Goal: Task Accomplishment & Management: Use online tool/utility

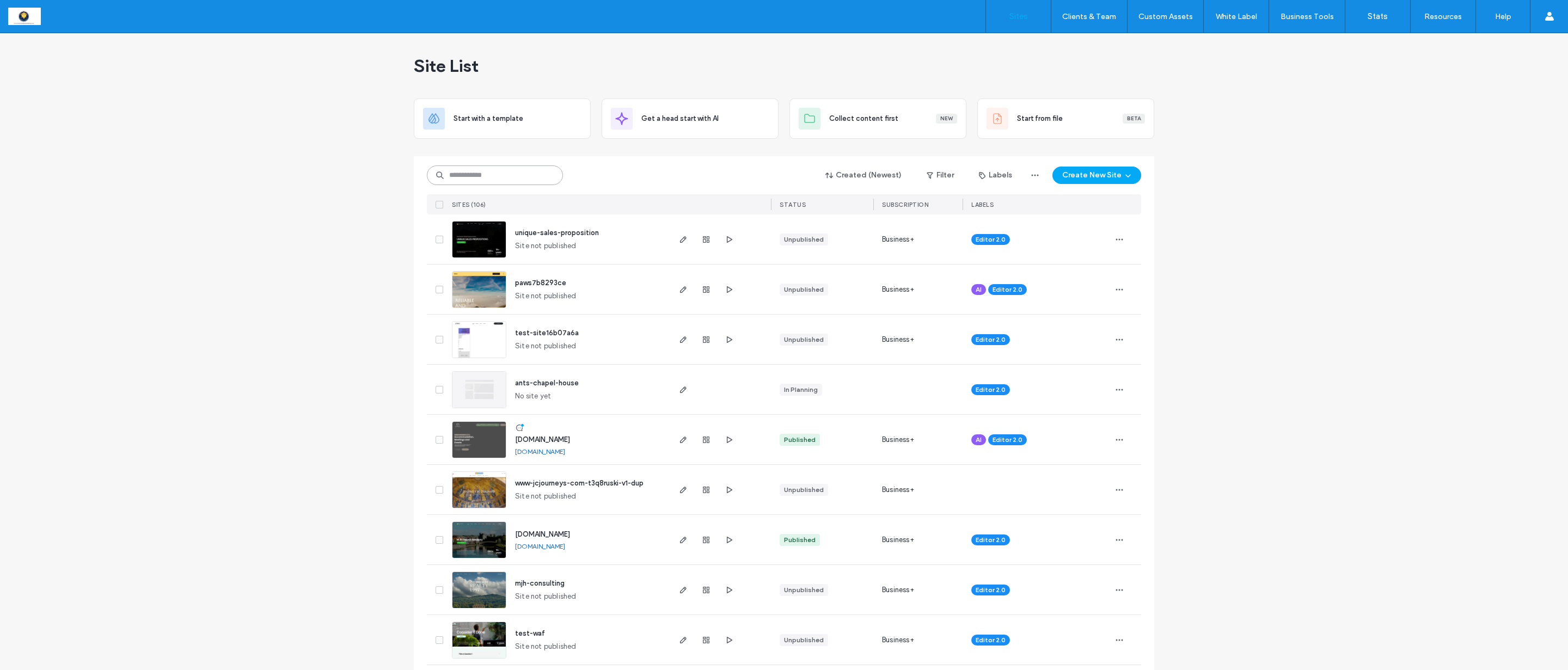
click at [516, 178] on input at bounding box center [495, 175] width 136 height 20
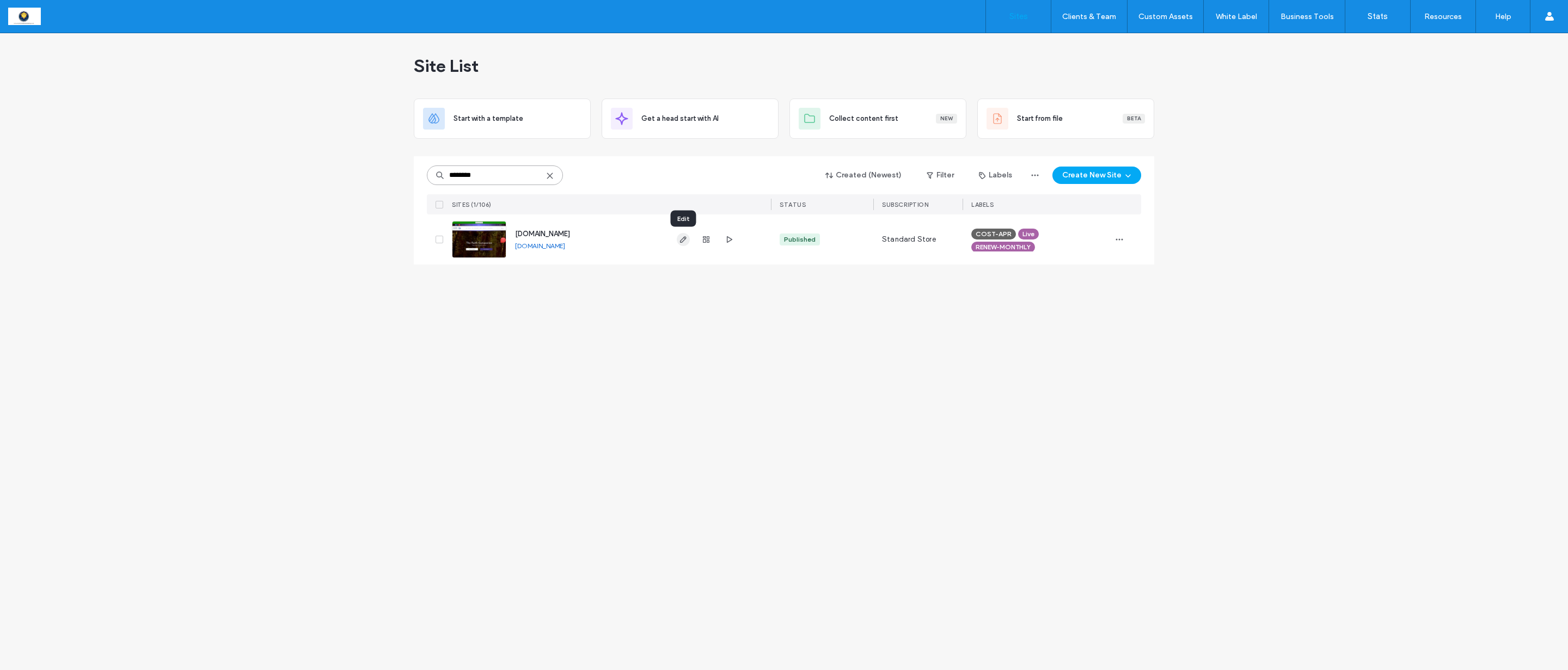
type input "********"
click at [681, 241] on icon "button" at bounding box center [683, 240] width 9 height 9
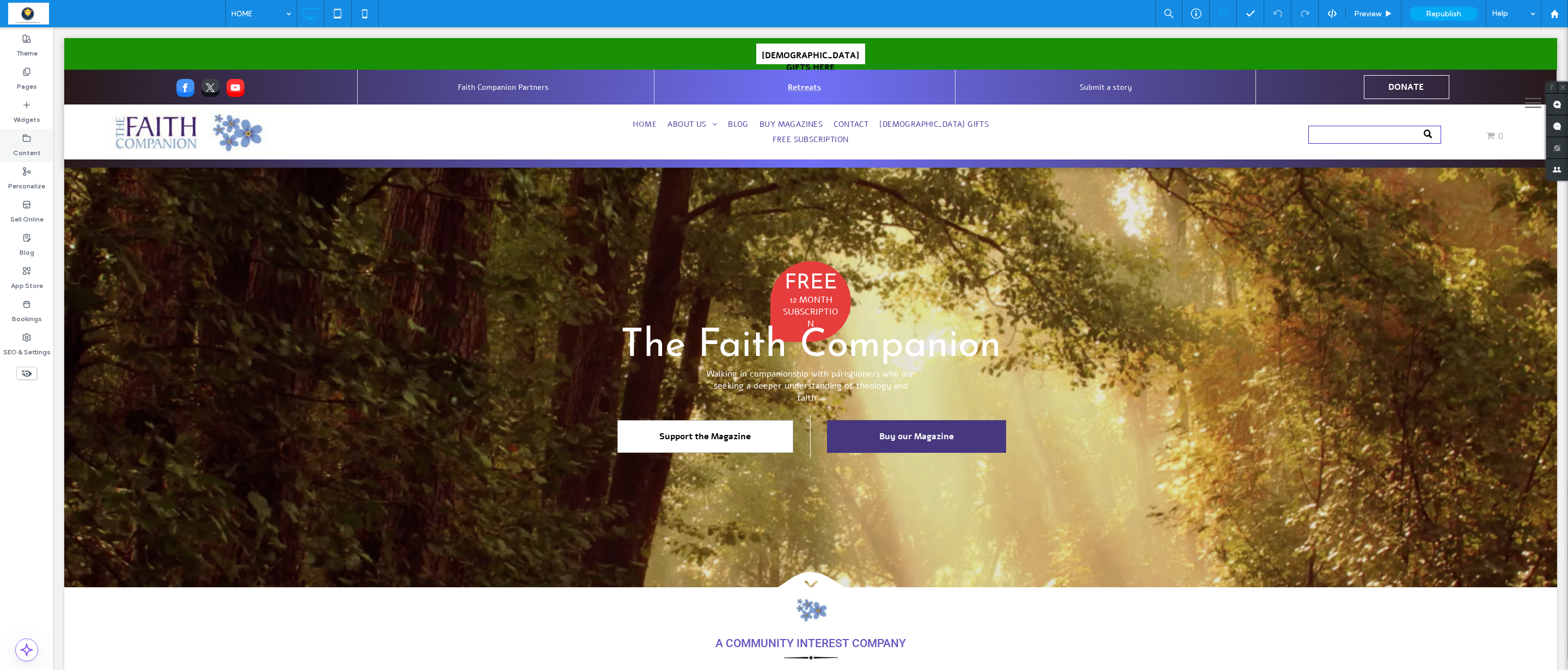
click at [32, 150] on label "Content" at bounding box center [27, 150] width 28 height 16
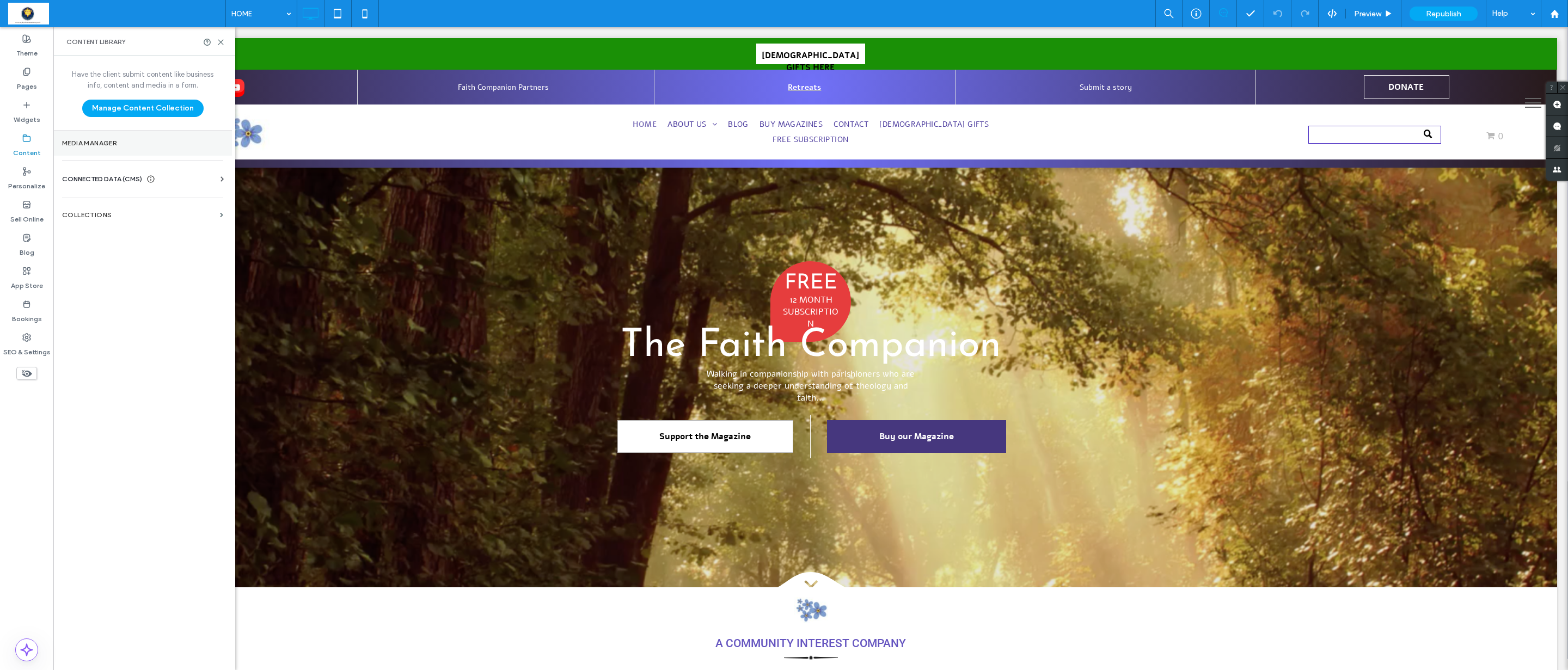
click at [94, 143] on label "Media Manager" at bounding box center [142, 143] width 161 height 7
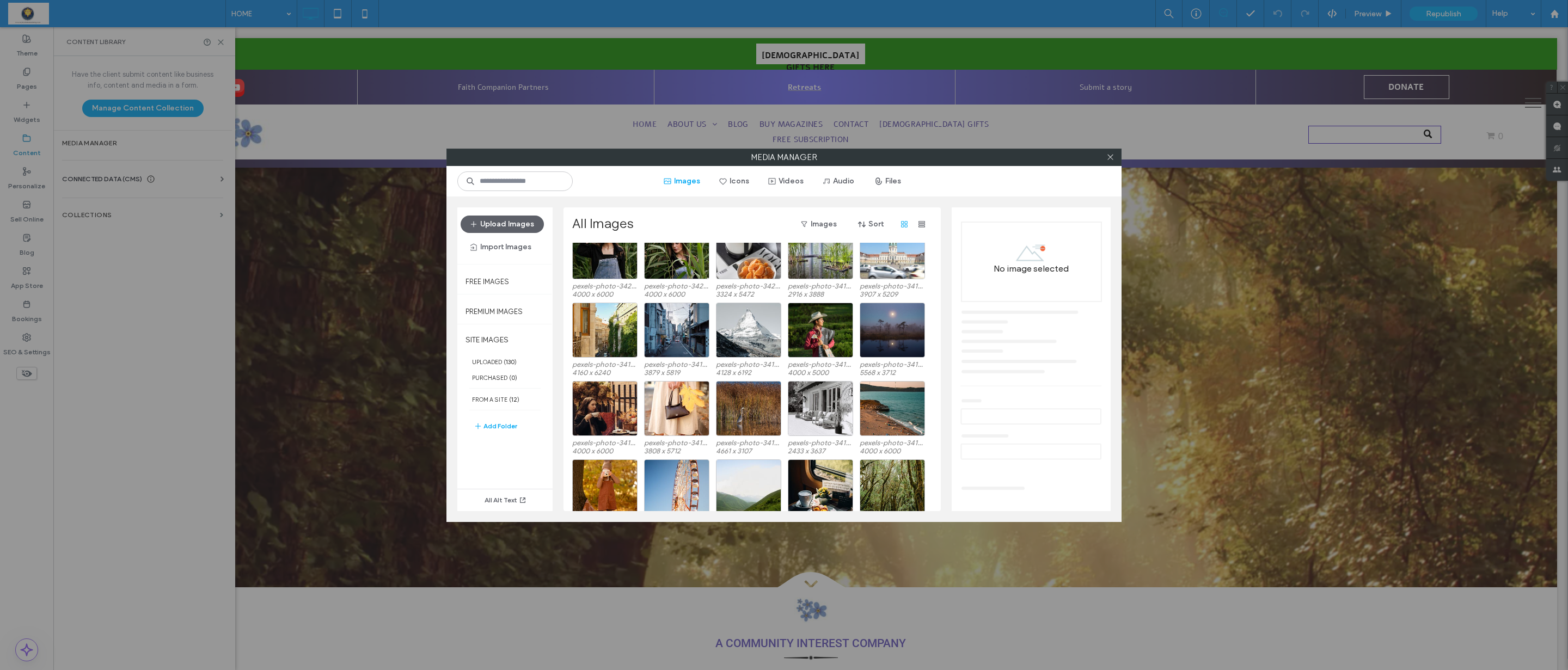
scroll to position [3365, 0]
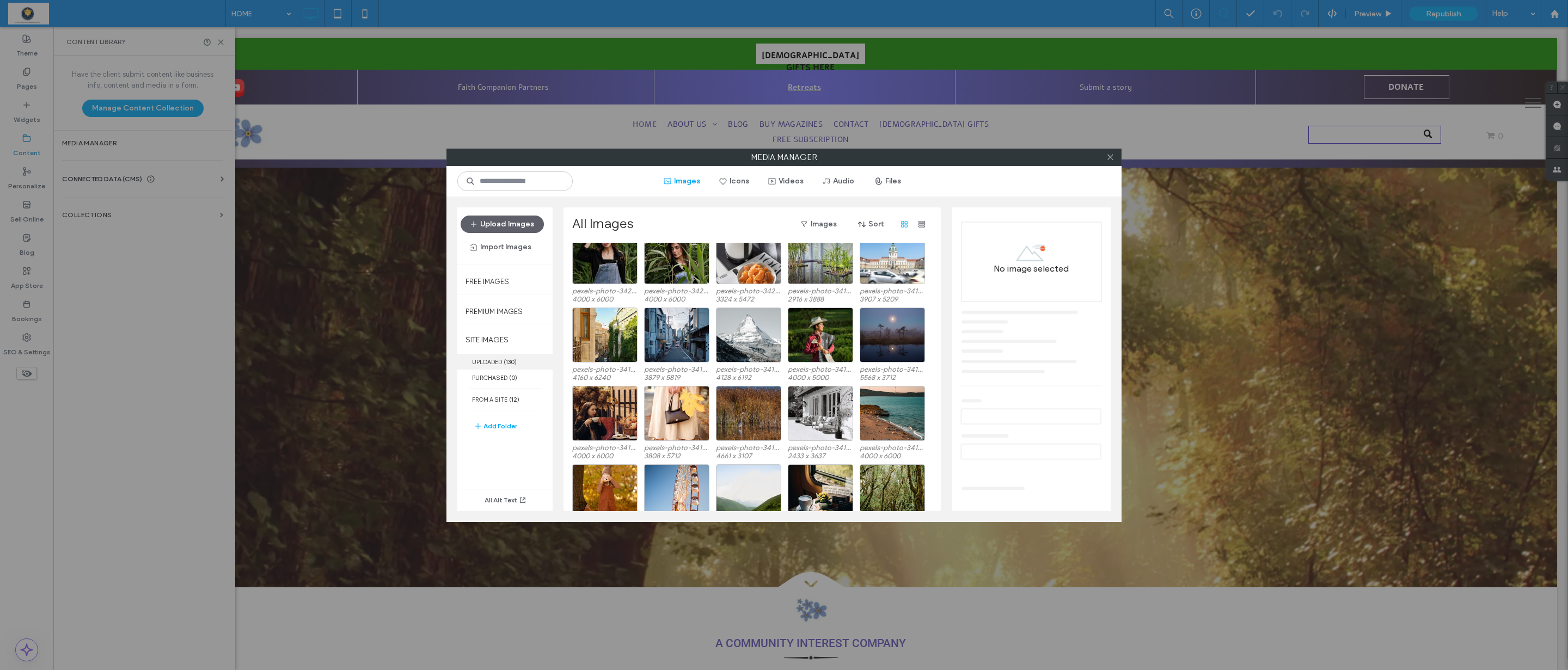
click at [490, 364] on label "UPLOADED ( 130 )" at bounding box center [504, 361] width 95 height 16
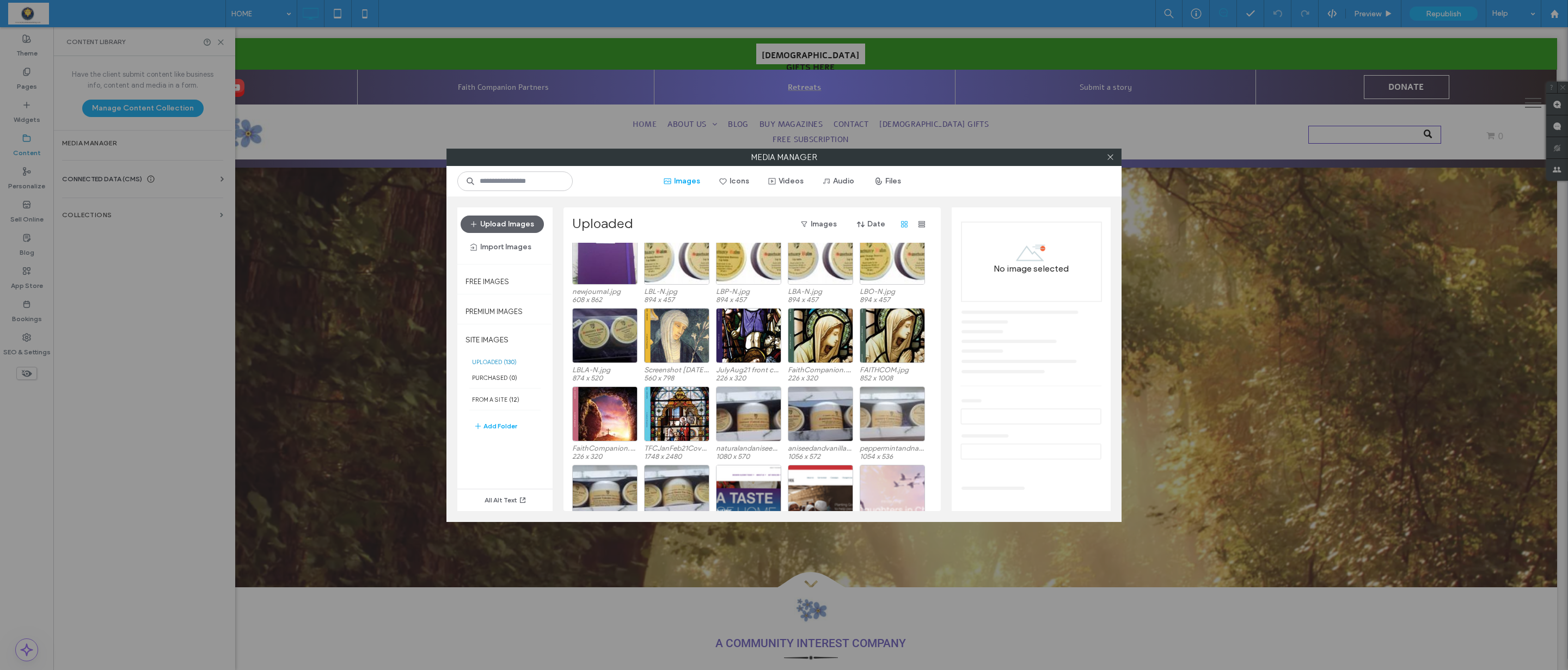
scroll to position [447, 0]
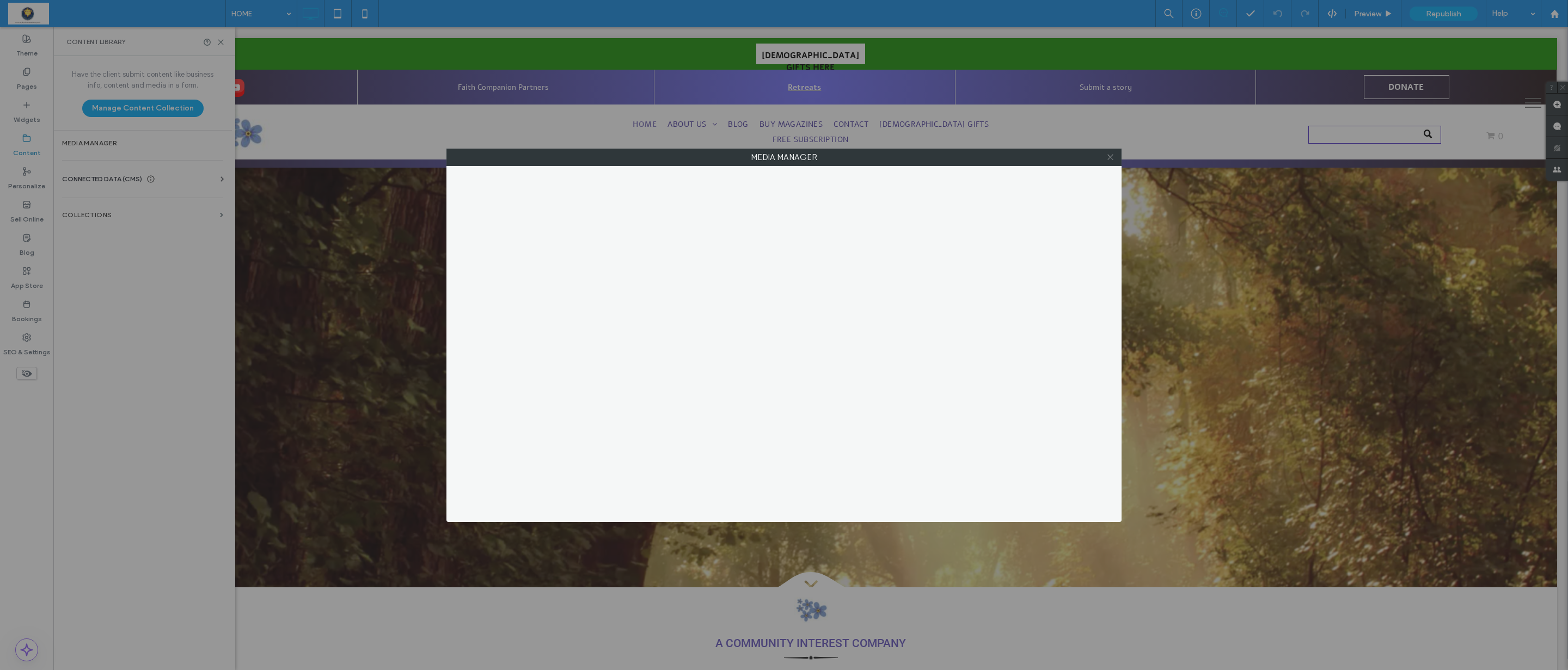
click at [1110, 156] on use at bounding box center [1110, 157] width 6 height 6
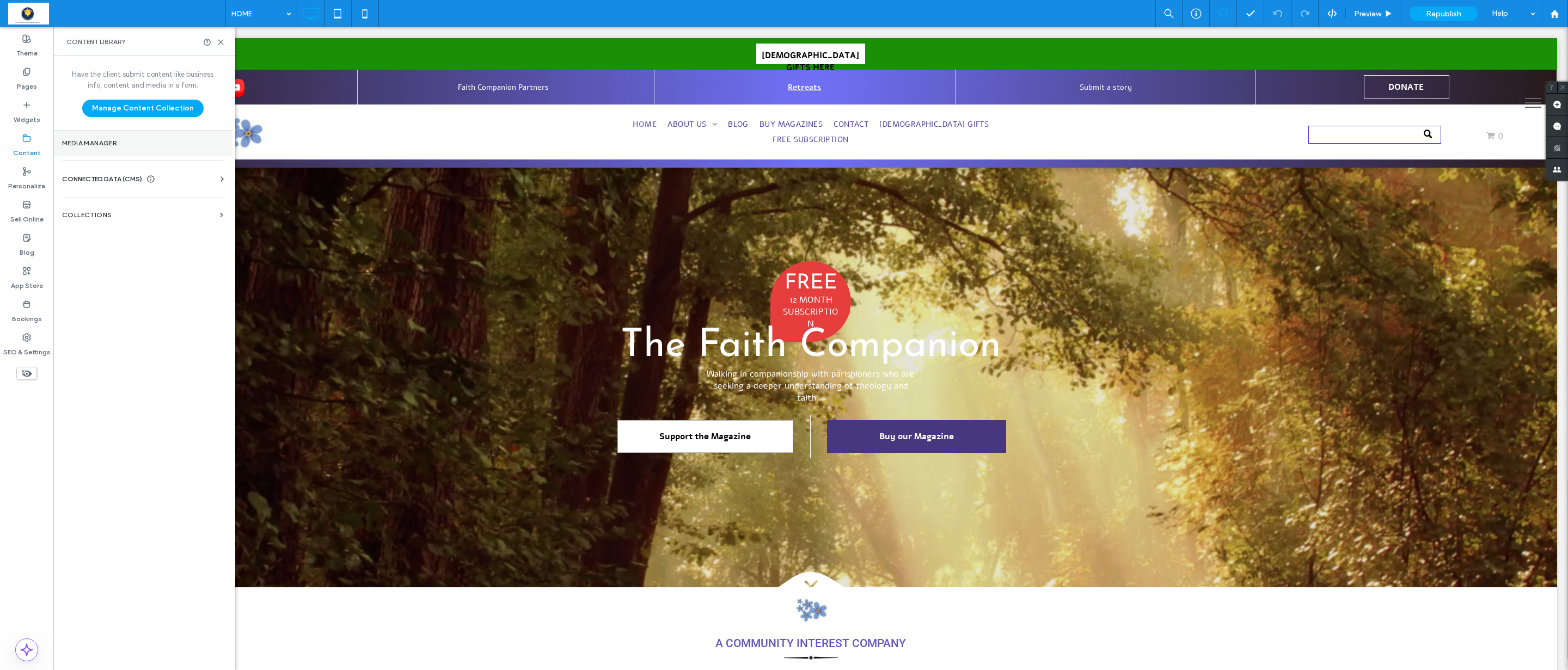
click at [93, 140] on label "Media Manager" at bounding box center [142, 143] width 161 height 7
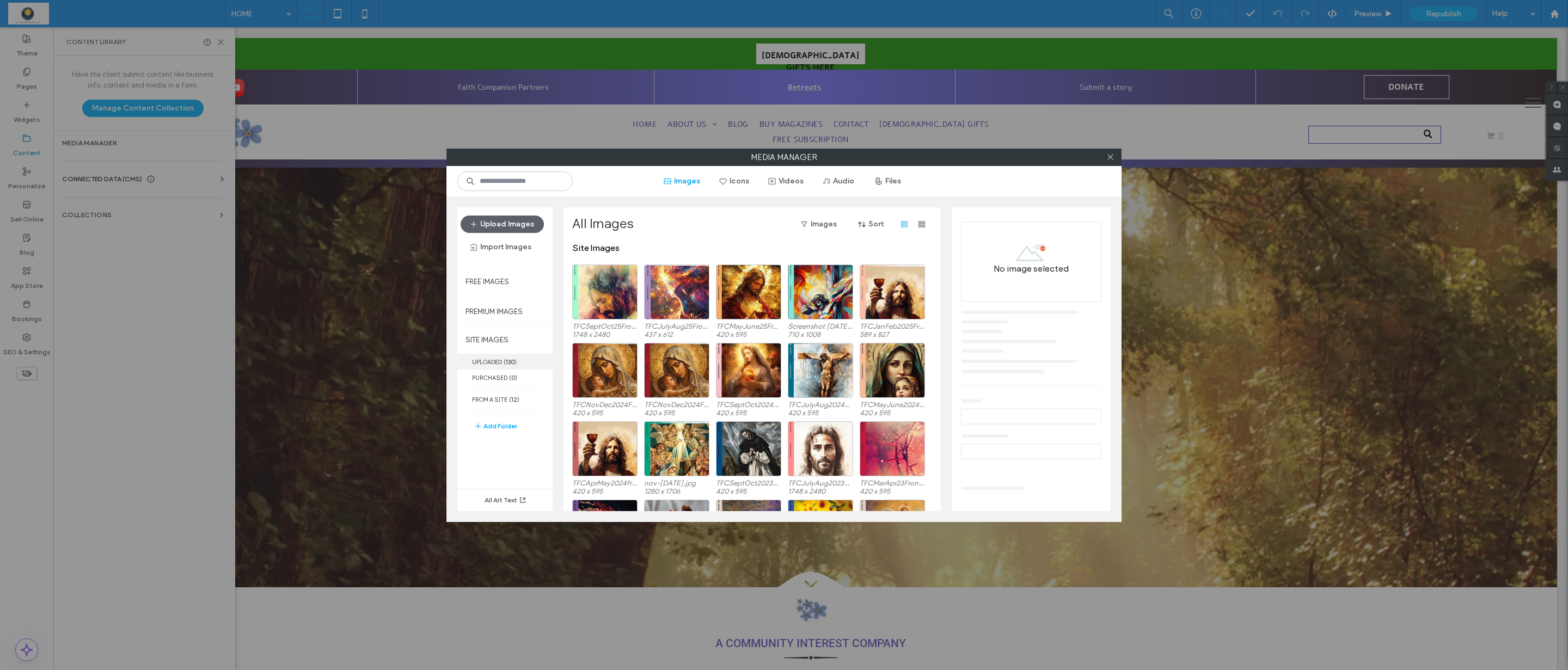
click at [481, 359] on label "UPLOADED ( 130 )" at bounding box center [504, 361] width 95 height 16
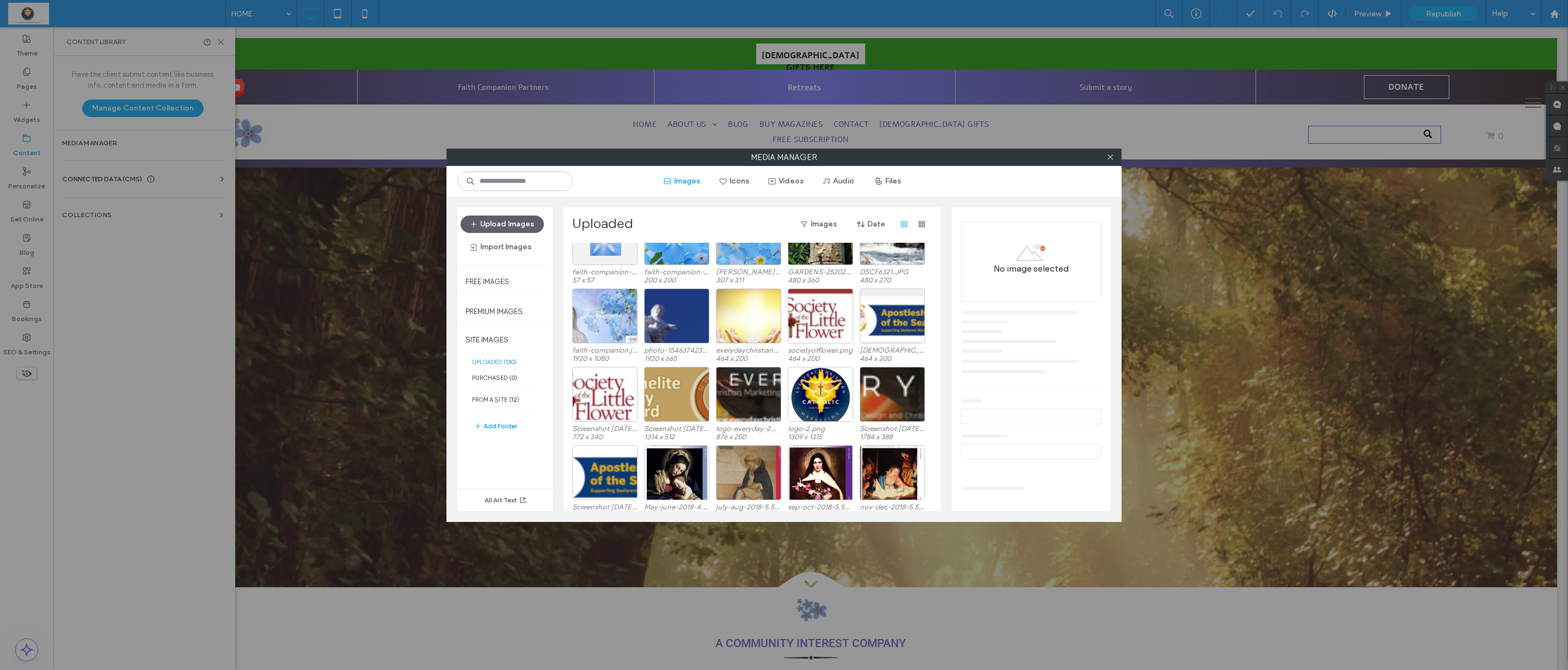
scroll to position [1676, 0]
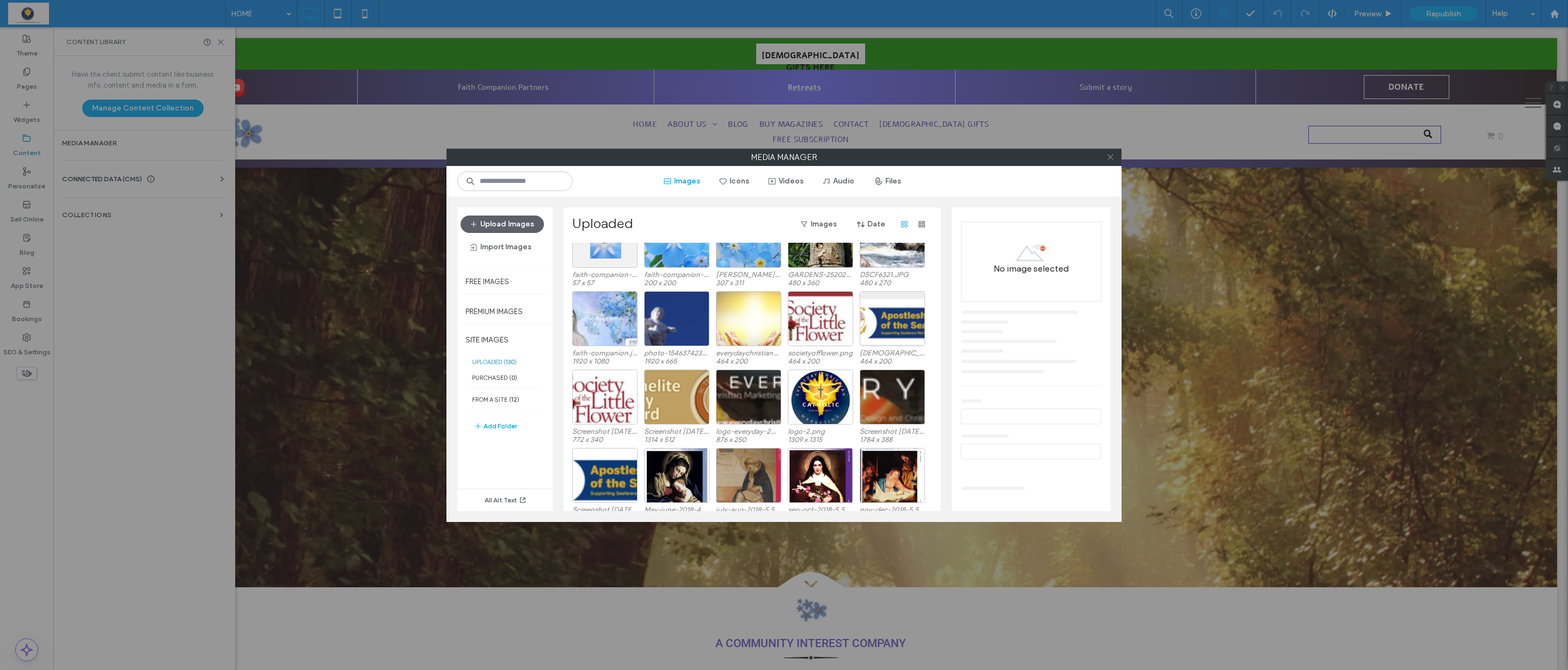
click at [1108, 158] on icon at bounding box center [1110, 156] width 8 height 8
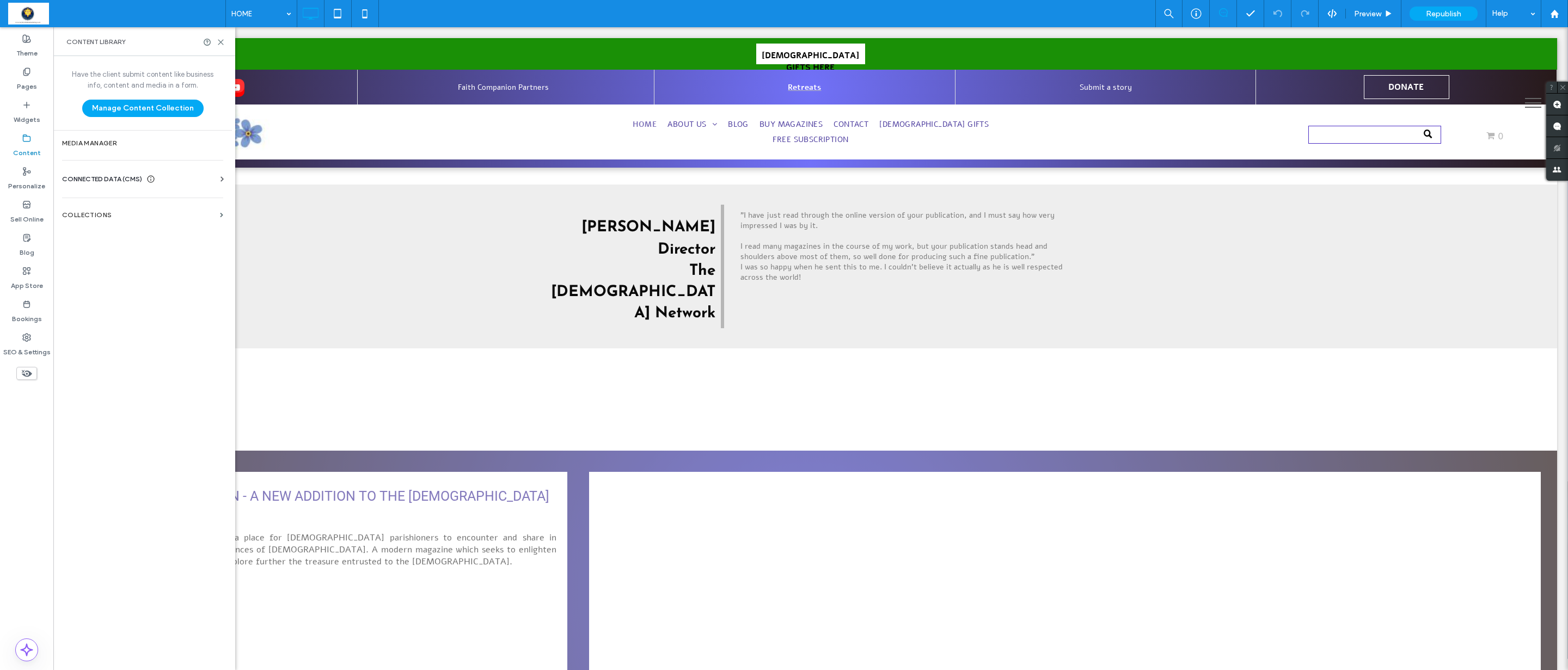
scroll to position [680, 0]
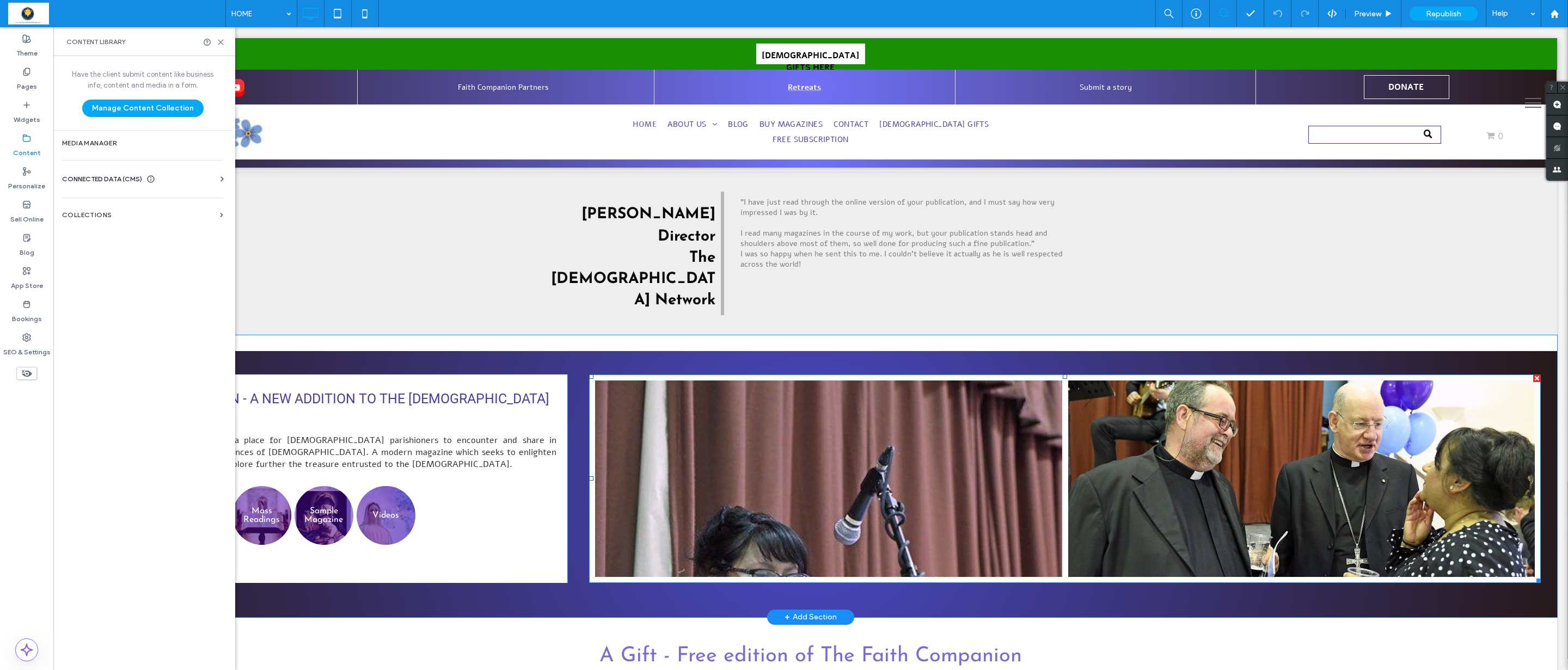
click at [1290, 425] on link at bounding box center [1301, 479] width 495 height 209
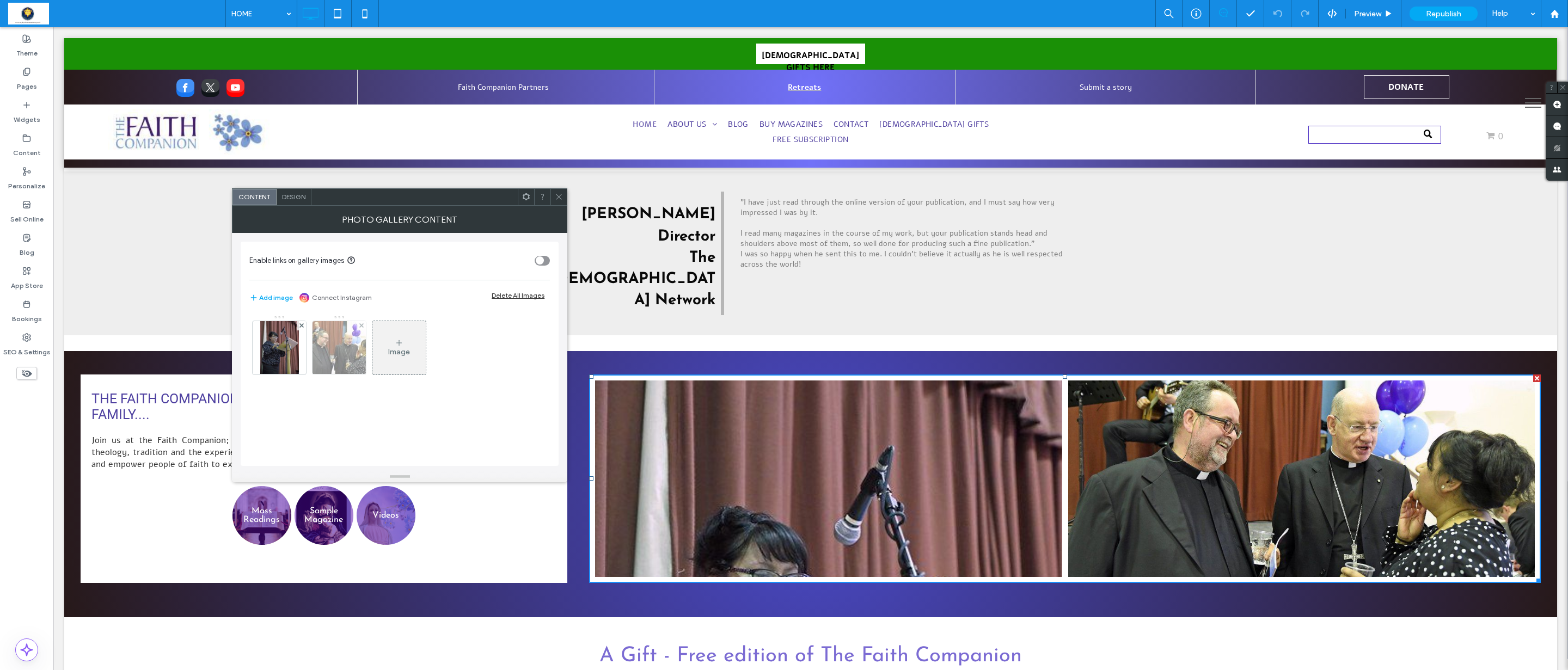
click at [342, 357] on img at bounding box center [339, 348] width 81 height 53
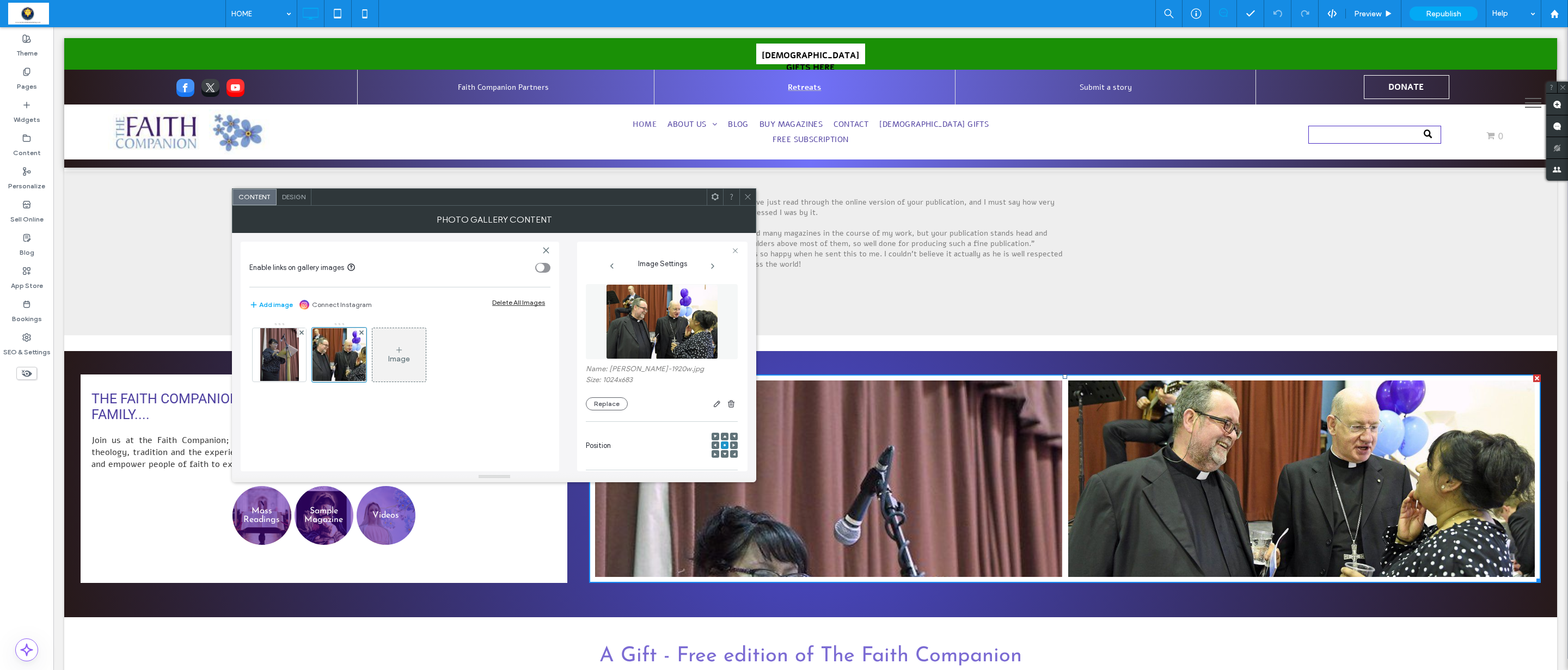
click at [675, 340] on img at bounding box center [662, 322] width 112 height 75
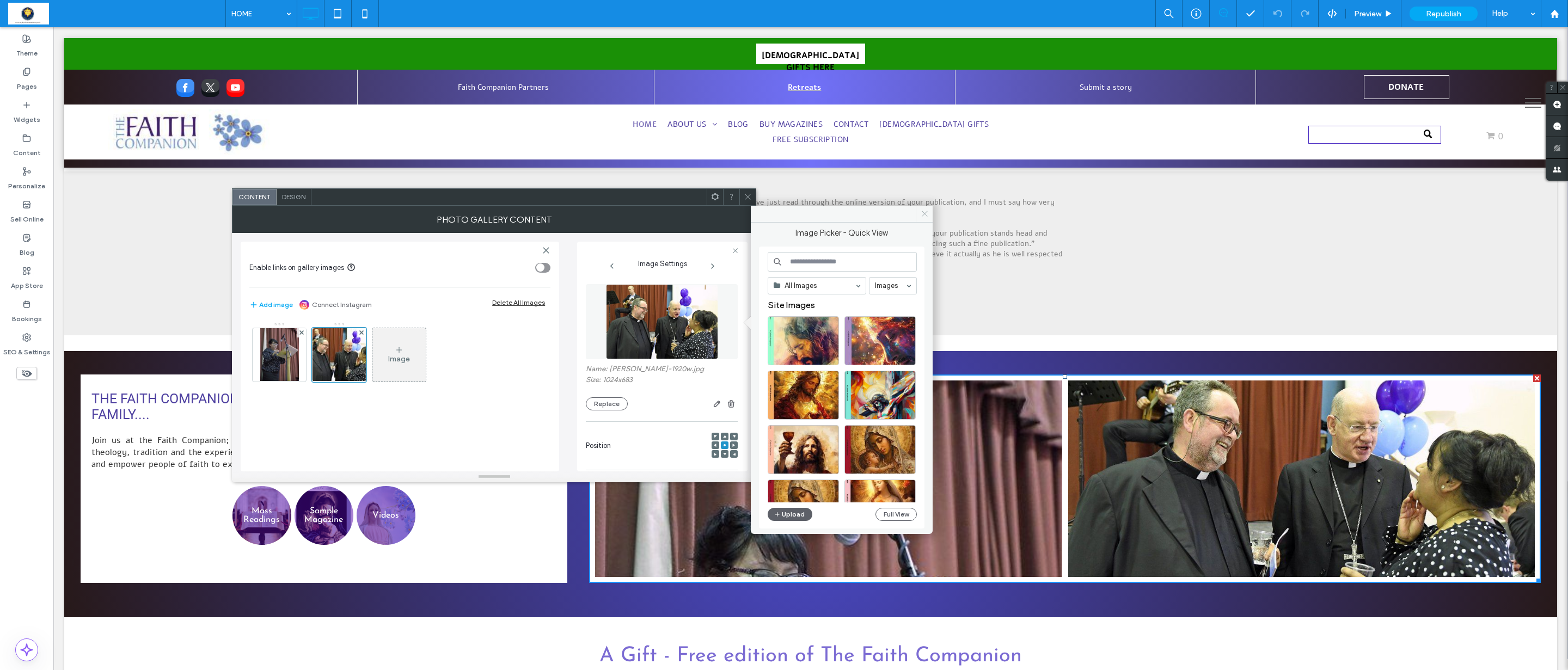
click at [923, 217] on icon at bounding box center [924, 213] width 8 height 8
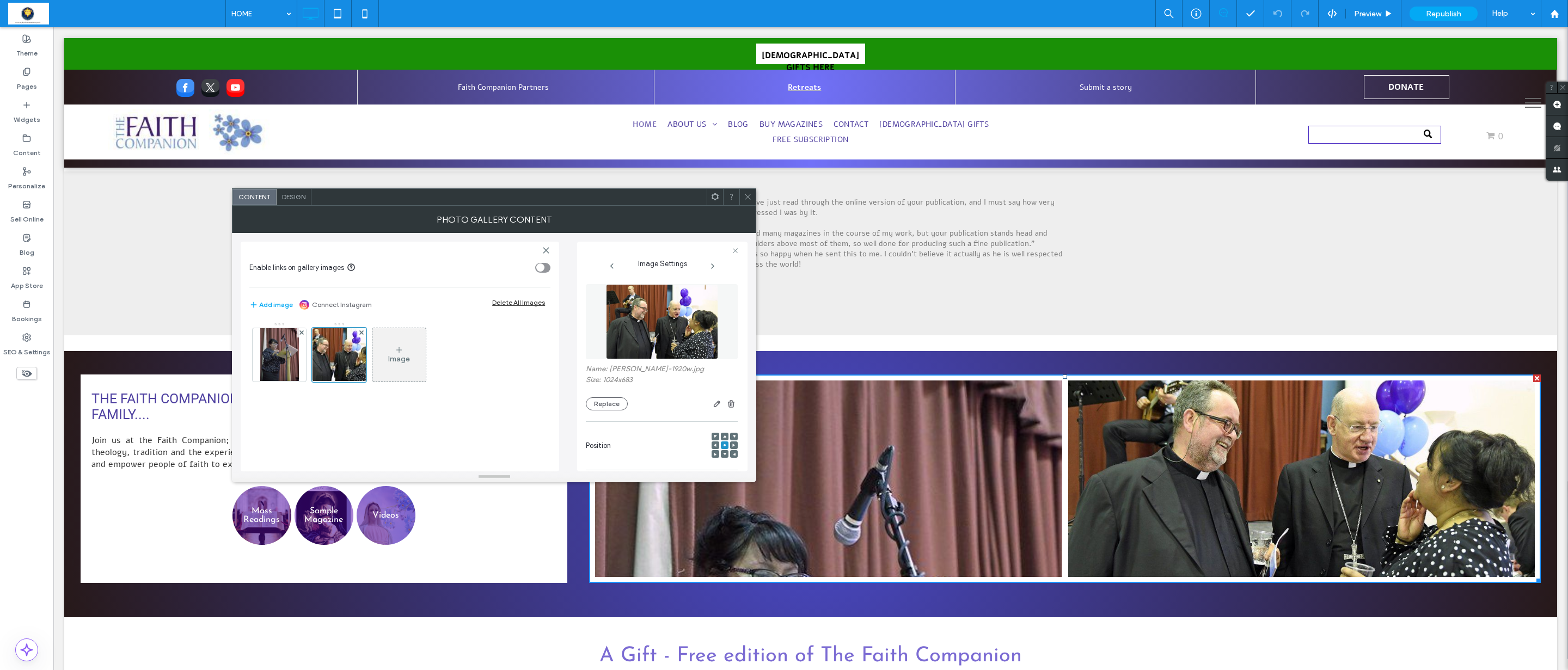
drag, startPoint x: 746, startPoint y: 196, endPoint x: 362, endPoint y: 245, distance: 387.1
click at [744, 197] on icon at bounding box center [747, 196] width 8 height 8
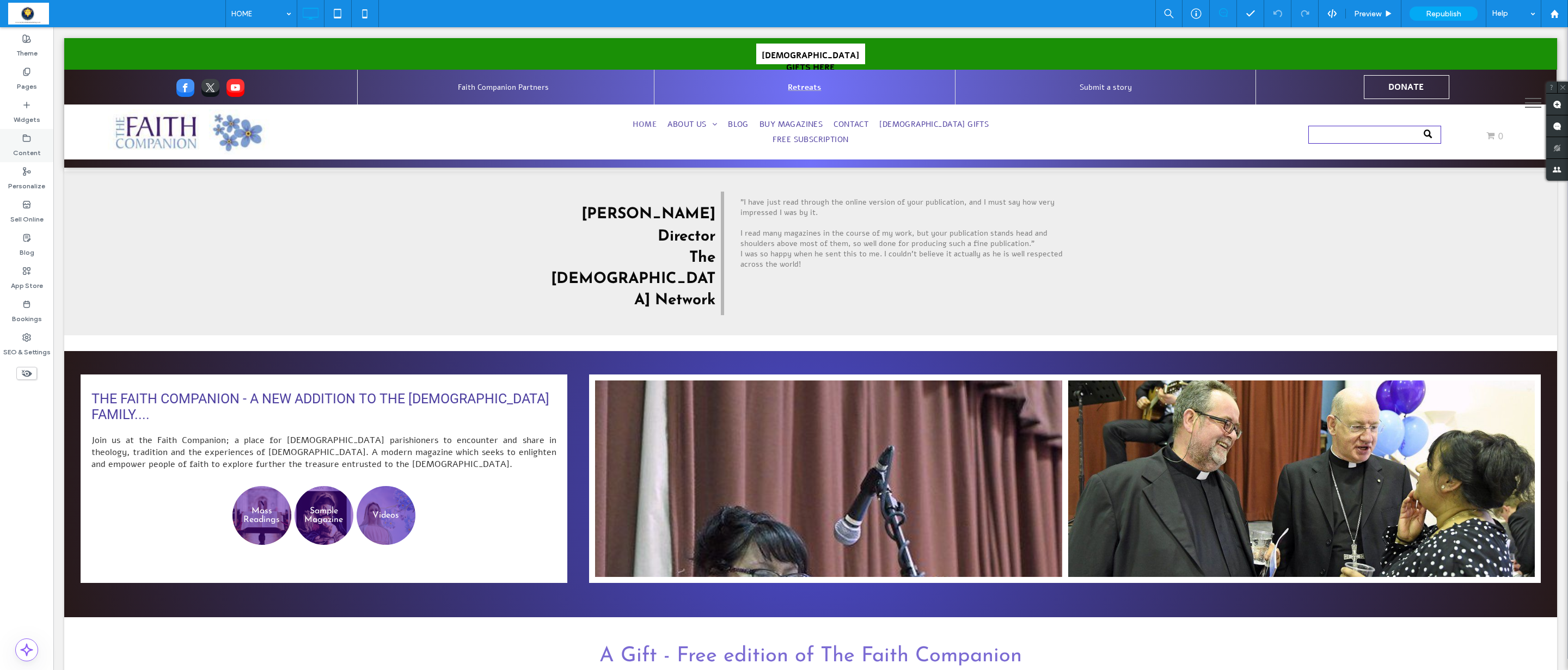
click at [22, 140] on icon at bounding box center [27, 138] width 9 height 9
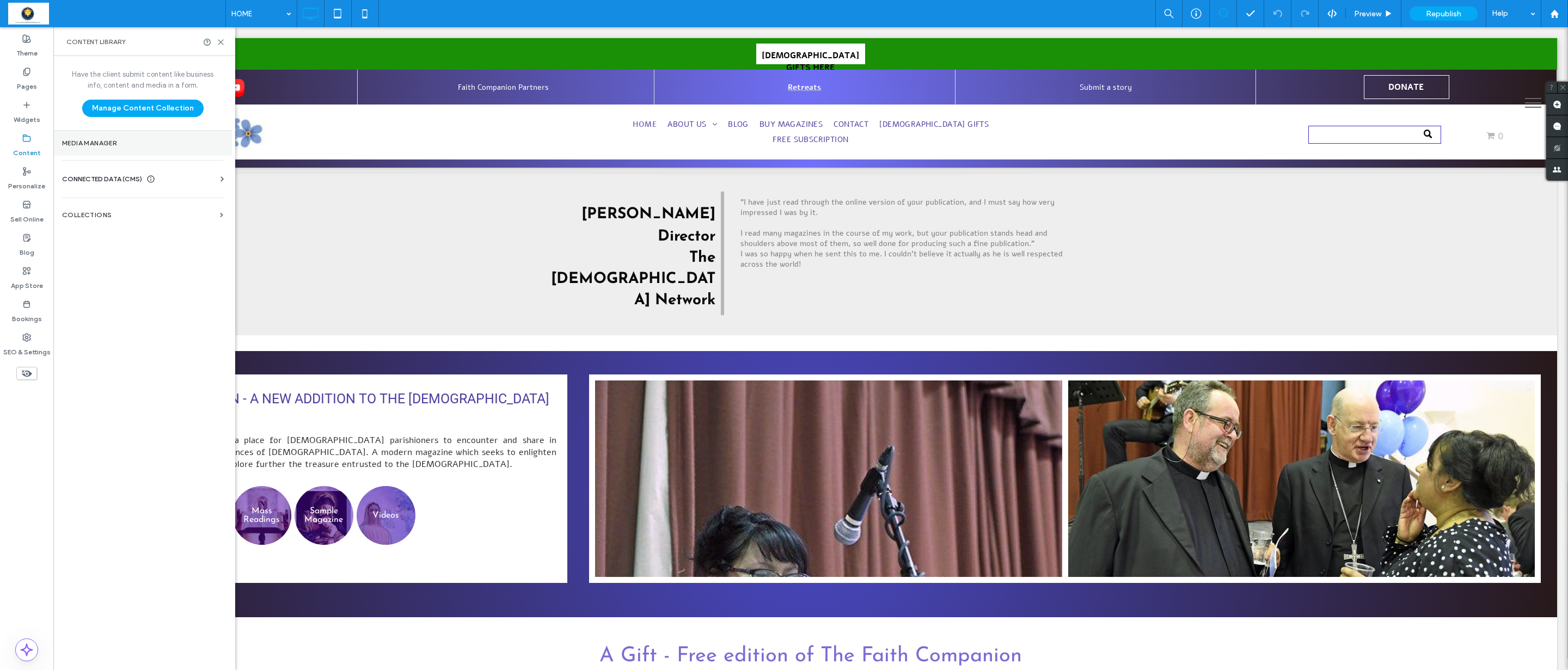
click at [106, 139] on label "Media Manager" at bounding box center [142, 143] width 161 height 7
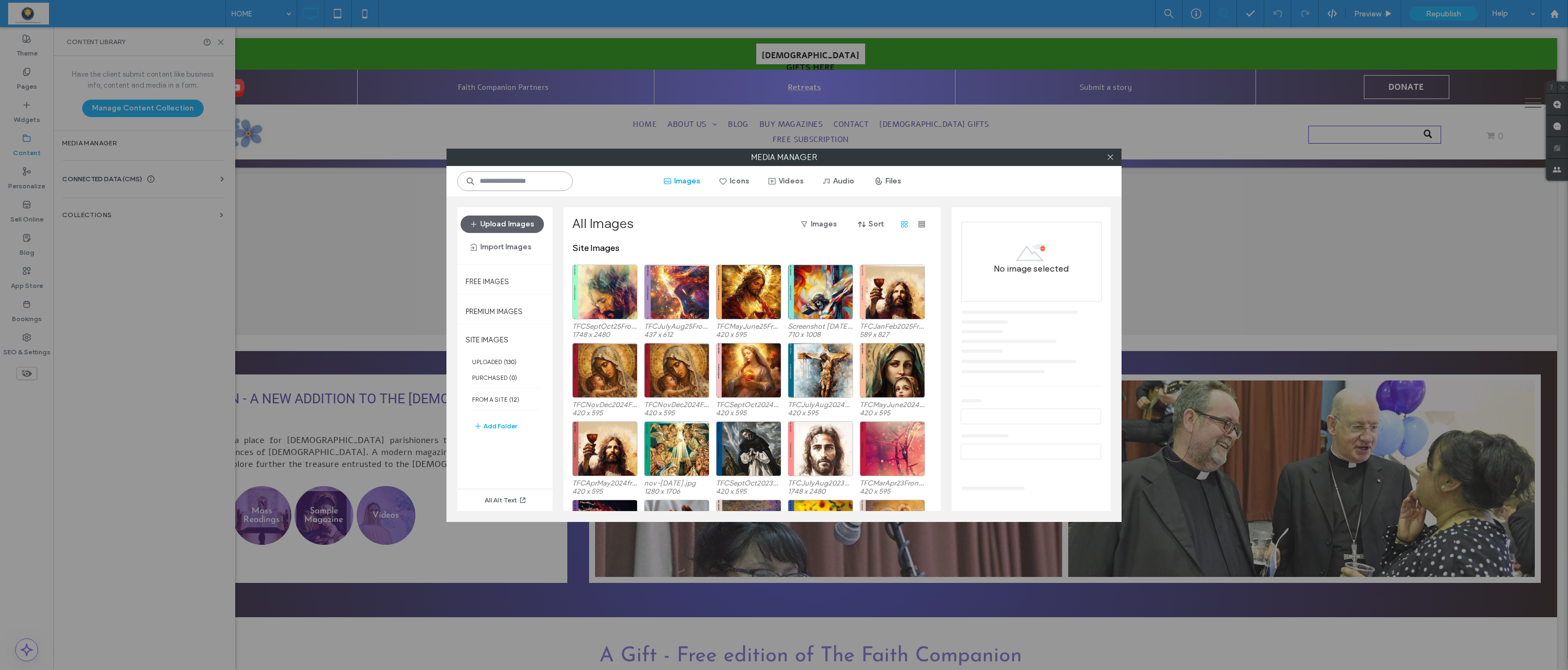
click at [501, 178] on input at bounding box center [515, 181] width 116 height 20
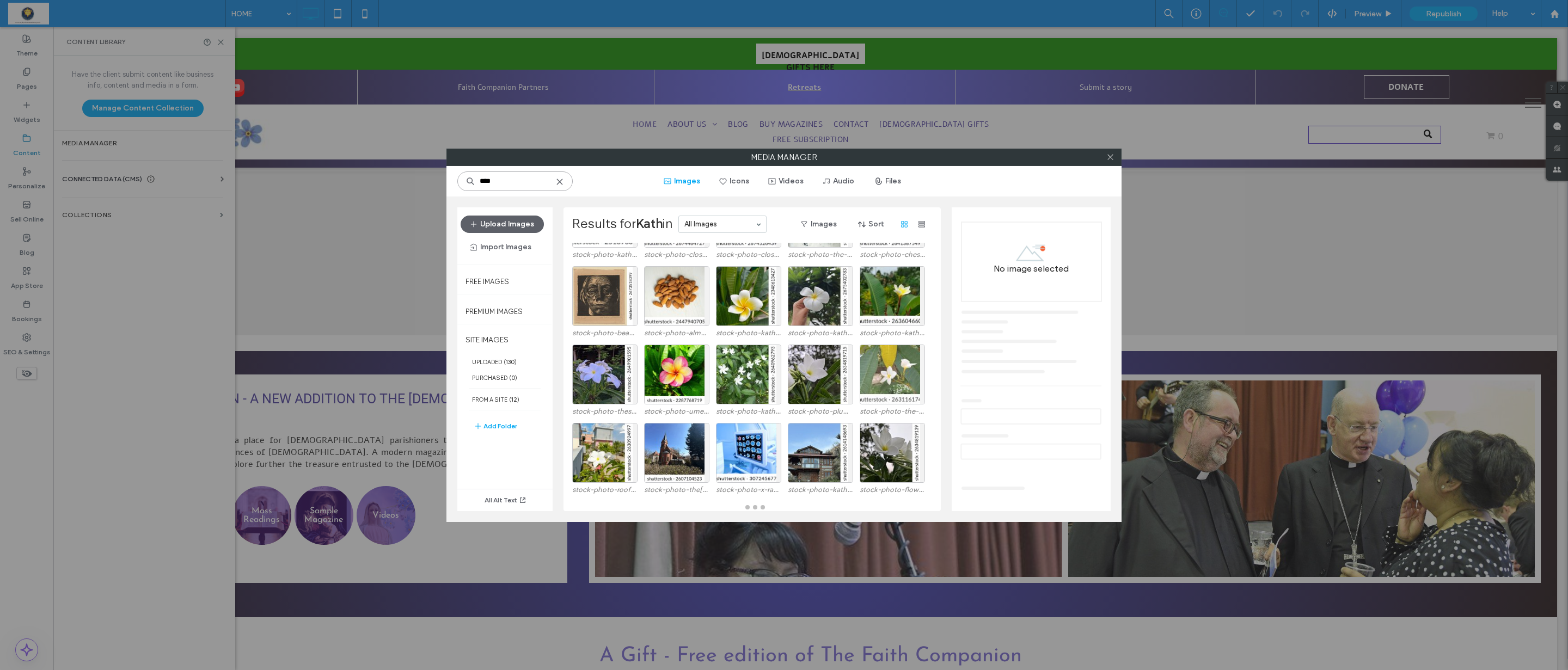
scroll to position [193, 0]
type input "****"
click at [492, 361] on label "UPLOADED ( 130 )" at bounding box center [504, 361] width 95 height 16
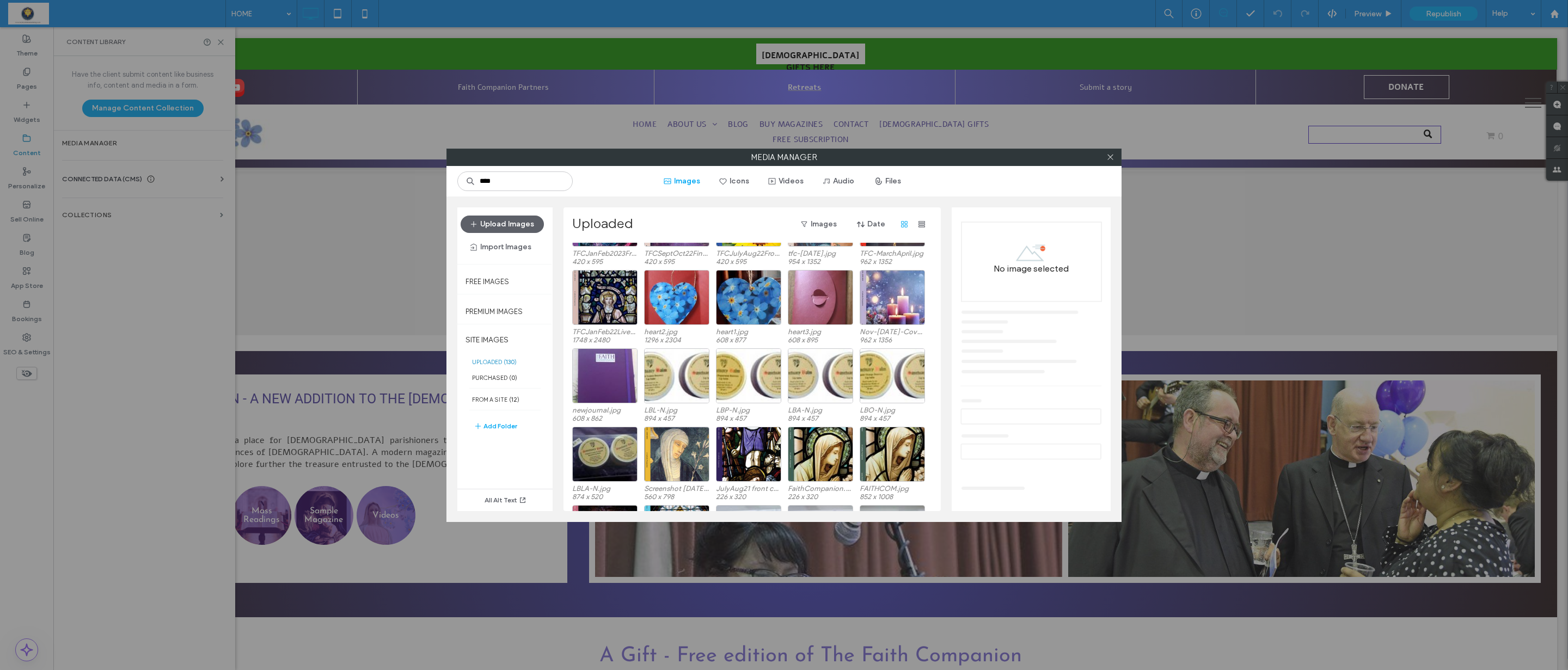
scroll to position [327, 0]
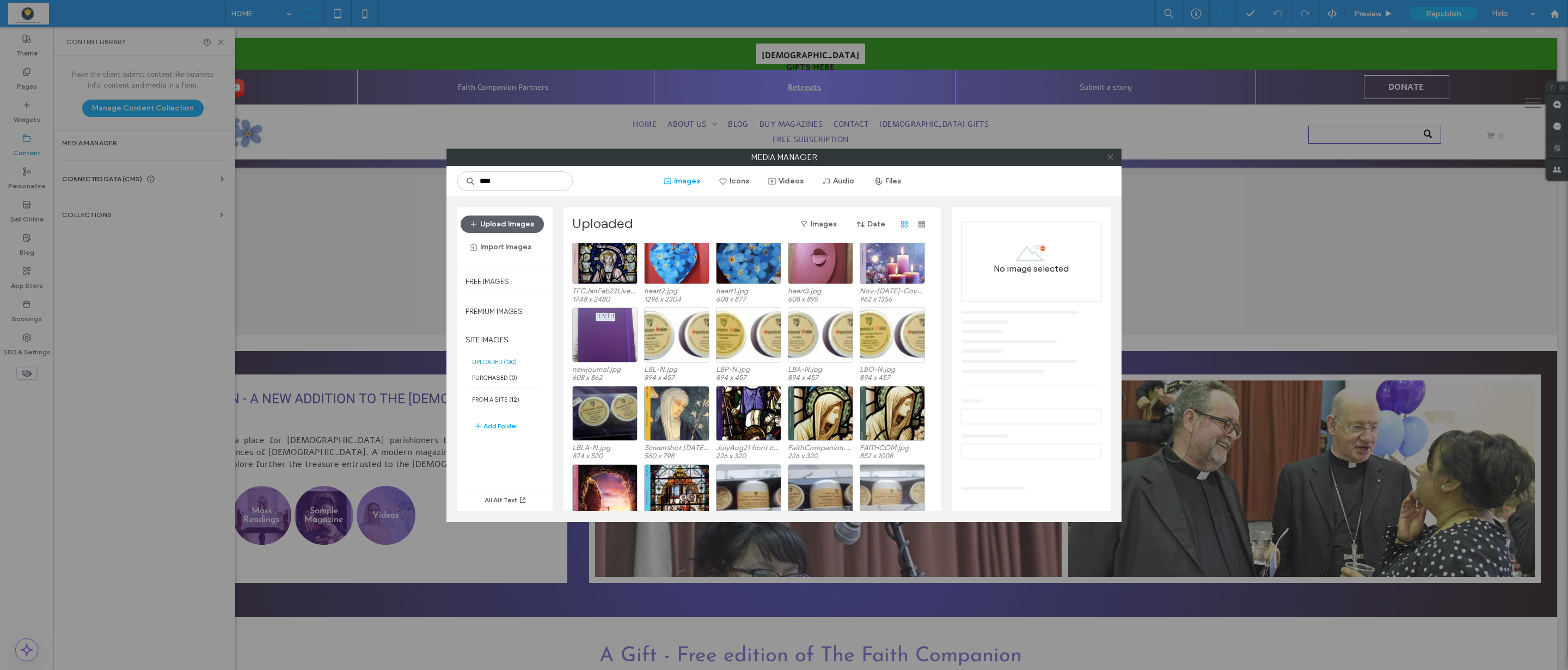
click at [1110, 156] on icon at bounding box center [1110, 156] width 8 height 8
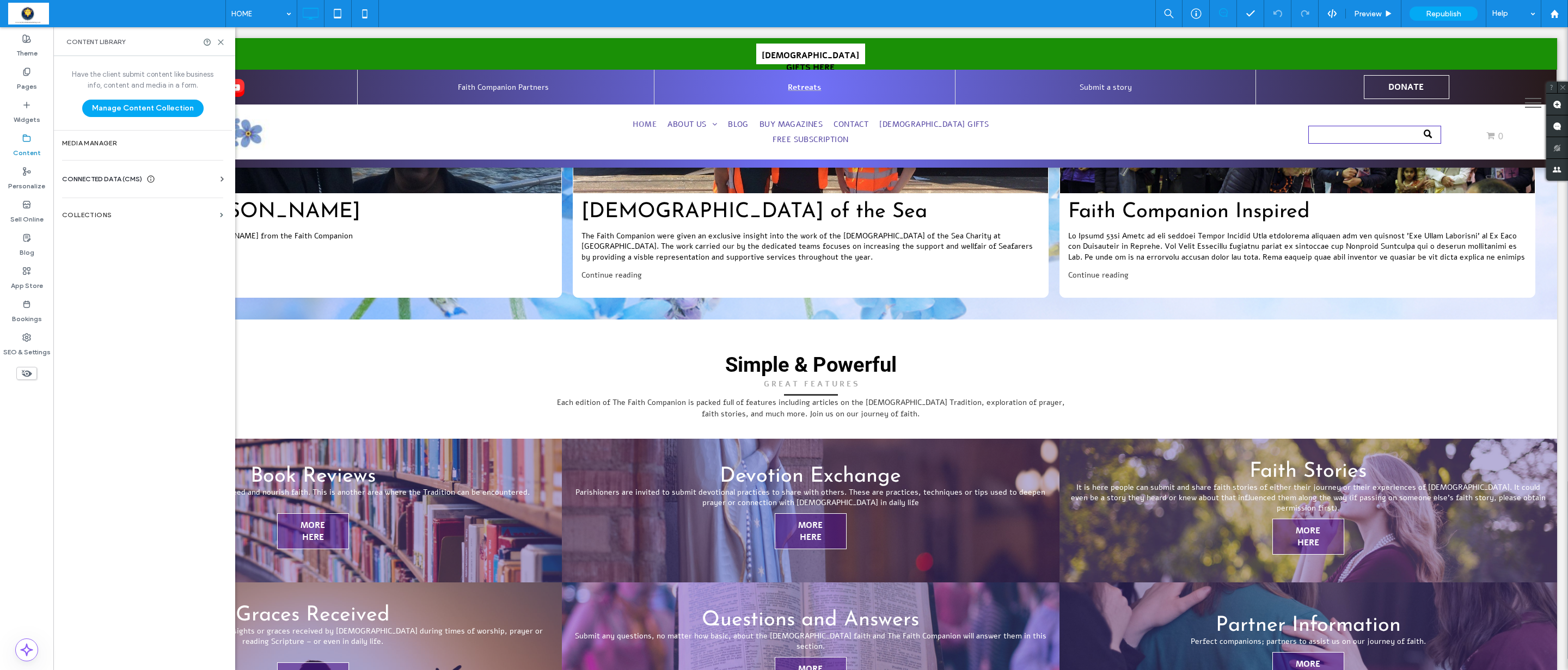
scroll to position [1958, 0]
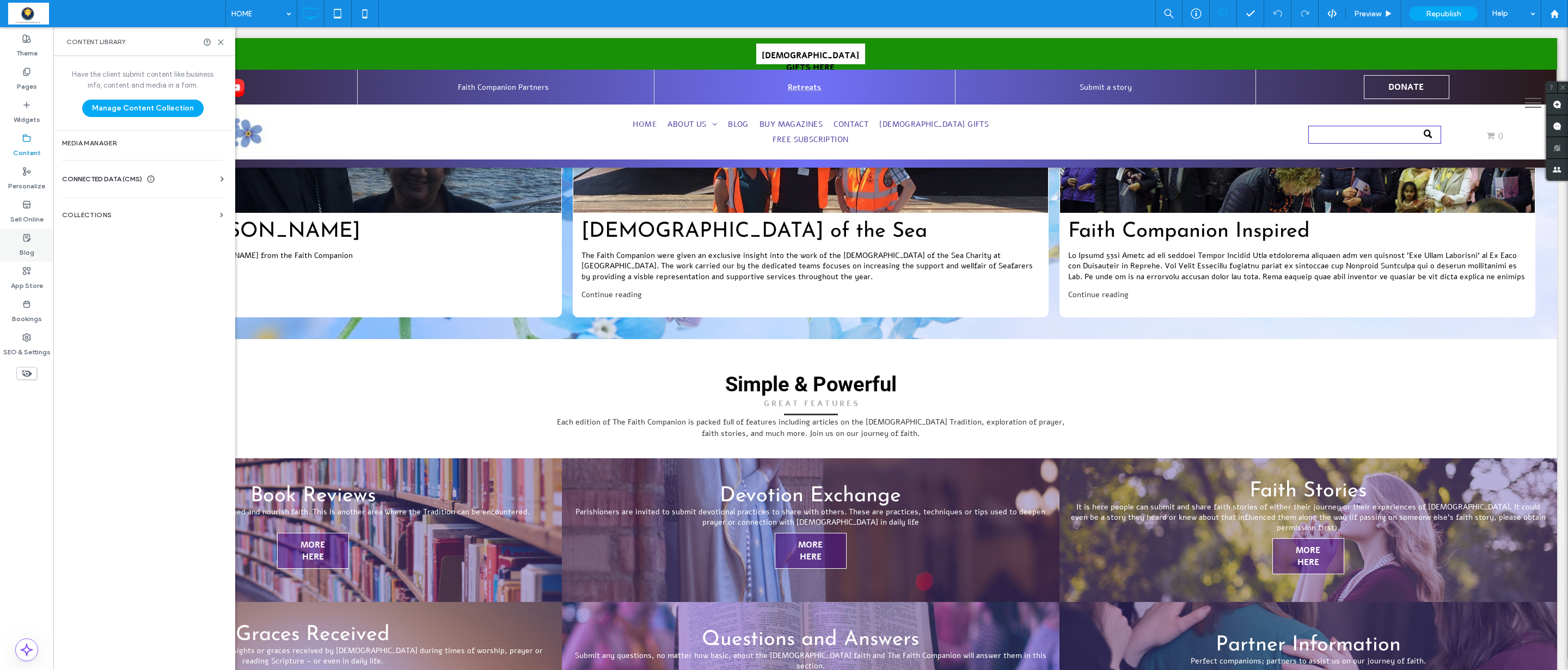
click at [24, 245] on label "Blog" at bounding box center [27, 250] width 15 height 16
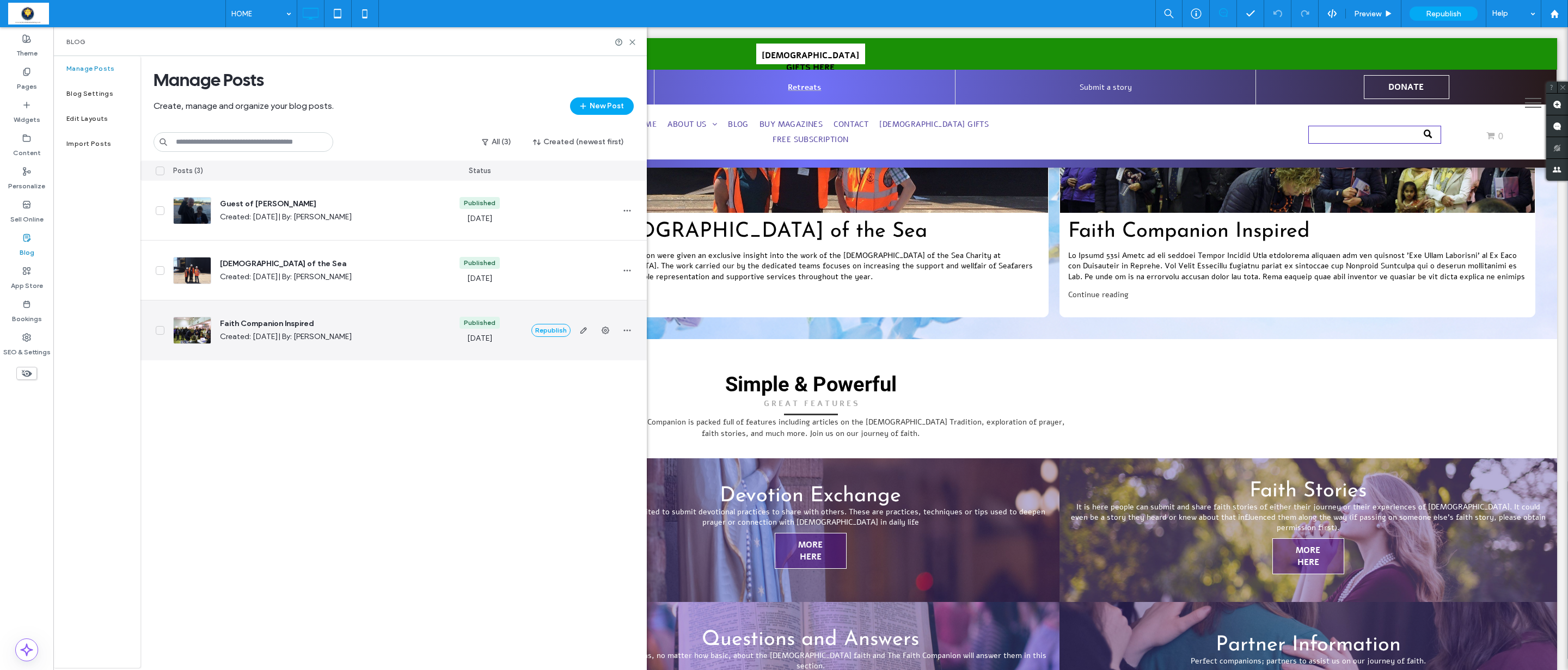
click at [188, 330] on div at bounding box center [192, 330] width 38 height 27
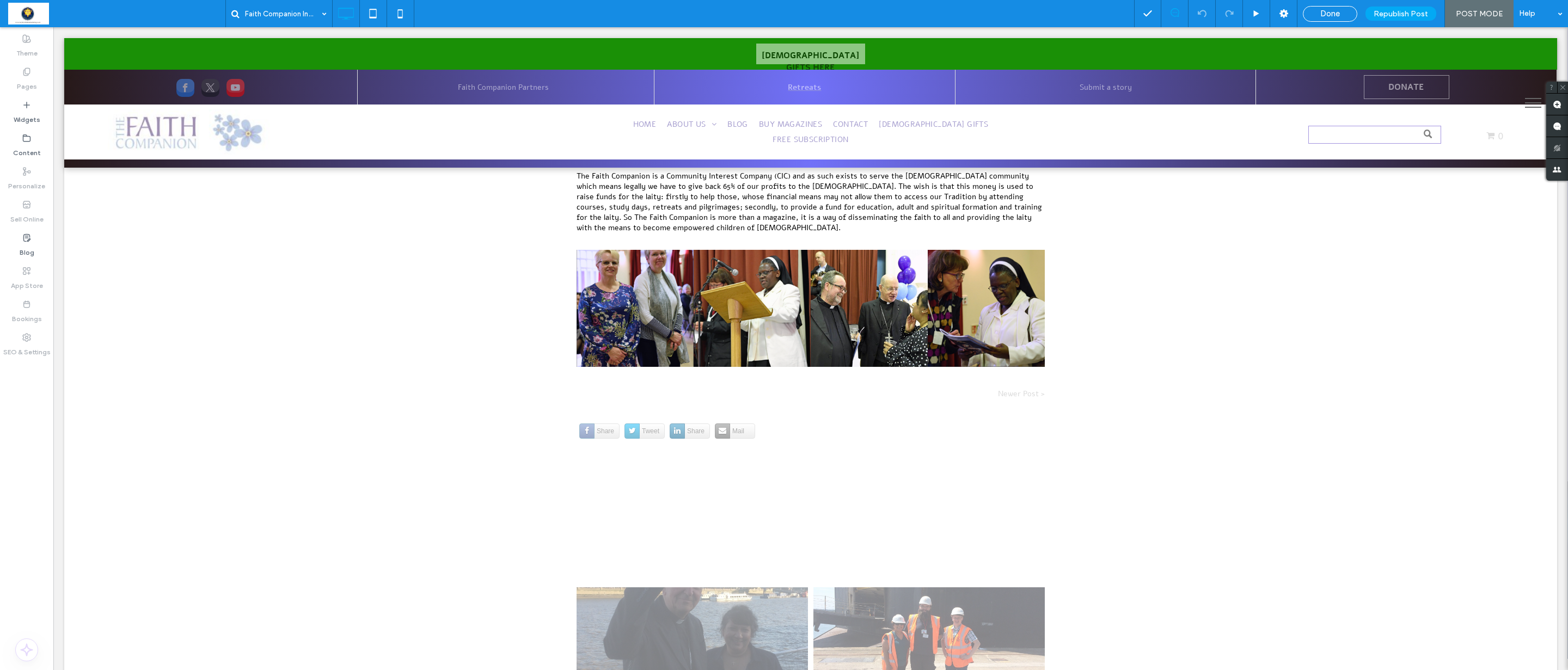
scroll to position [601, 0]
